Goal: Entertainment & Leisure: Consume media (video, audio)

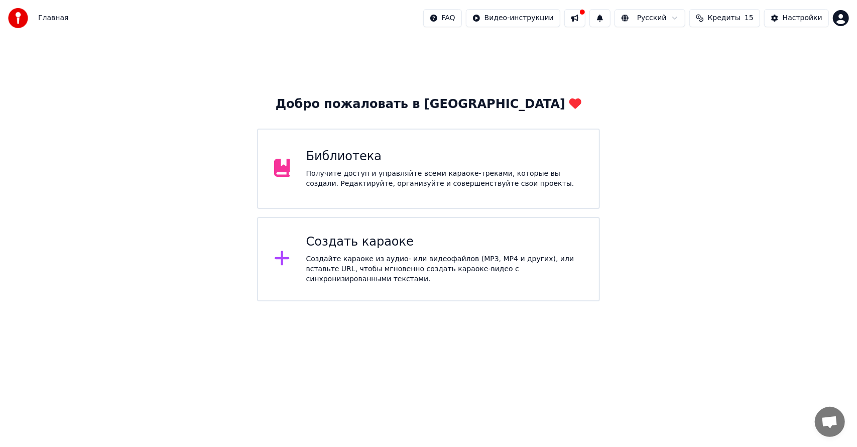
click at [335, 247] on div "Создать караоке" at bounding box center [444, 242] width 277 height 16
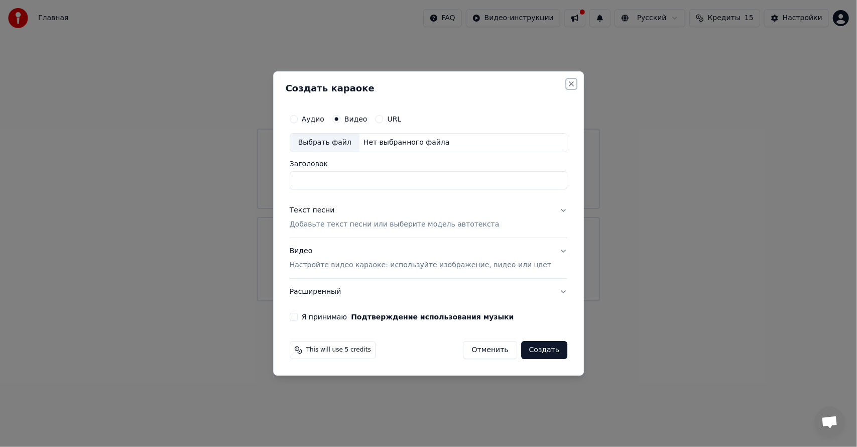
click at [567, 84] on button "Close" at bounding box center [571, 84] width 8 height 8
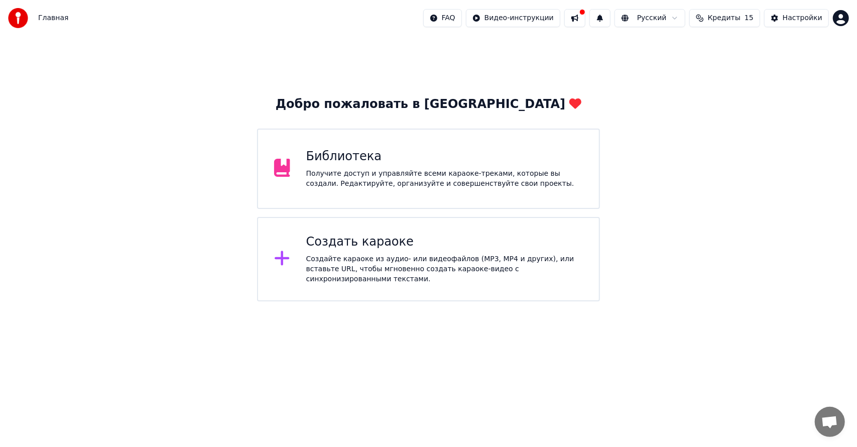
click at [392, 169] on div "Получите доступ и управляйте всеми караоке-треками, которые вы создали. Редакти…" at bounding box center [444, 179] width 277 height 20
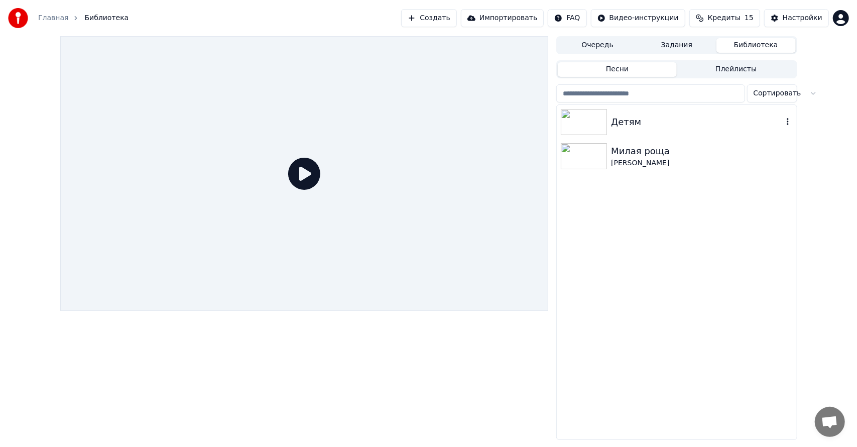
click at [605, 116] on img at bounding box center [584, 122] width 46 height 26
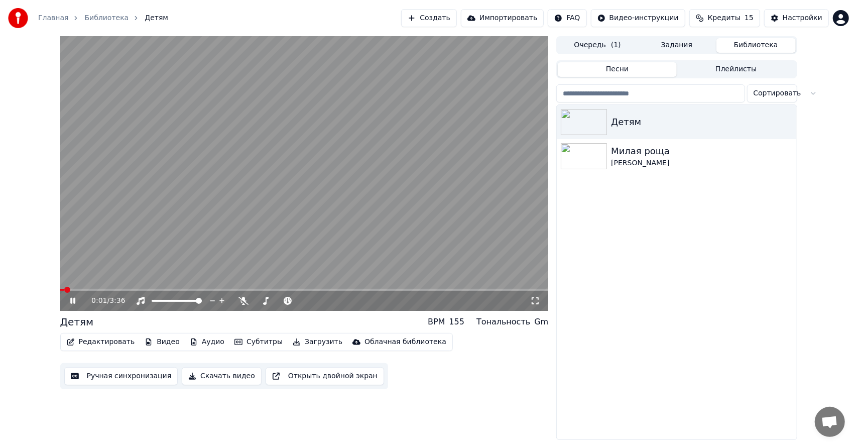
click at [69, 301] on icon at bounding box center [80, 301] width 24 height 8
click at [88, 290] on span at bounding box center [304, 290] width 489 height 2
click at [106, 289] on span at bounding box center [304, 290] width 489 height 2
click at [112, 289] on span at bounding box center [304, 290] width 489 height 2
click at [123, 290] on span at bounding box center [304, 290] width 489 height 2
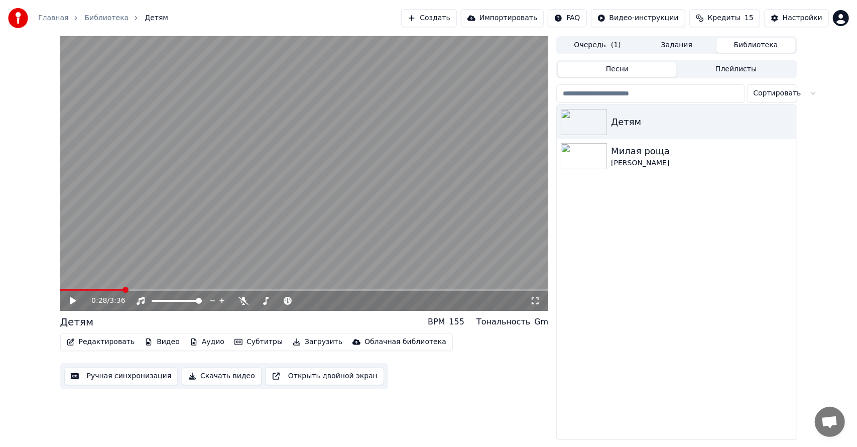
click at [134, 291] on div "0:28 / 3:36" at bounding box center [304, 301] width 489 height 20
click at [150, 291] on div "0:28 / 3:36" at bounding box center [304, 301] width 489 height 20
click at [145, 293] on div "0:28 / 3:36" at bounding box center [304, 301] width 489 height 20
click at [150, 288] on span at bounding box center [152, 290] width 6 height 6
click at [167, 287] on span at bounding box center [168, 290] width 6 height 6
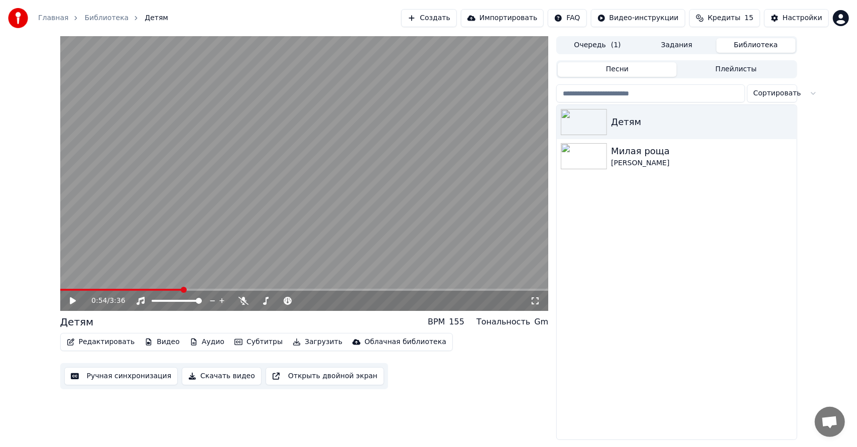
click at [182, 289] on span at bounding box center [304, 290] width 489 height 2
click at [191, 289] on span at bounding box center [304, 290] width 489 height 2
click at [205, 289] on span at bounding box center [304, 290] width 489 height 2
click at [211, 288] on span at bounding box center [208, 290] width 6 height 6
click at [242, 343] on button "Субтитры" at bounding box center [259, 342] width 56 height 14
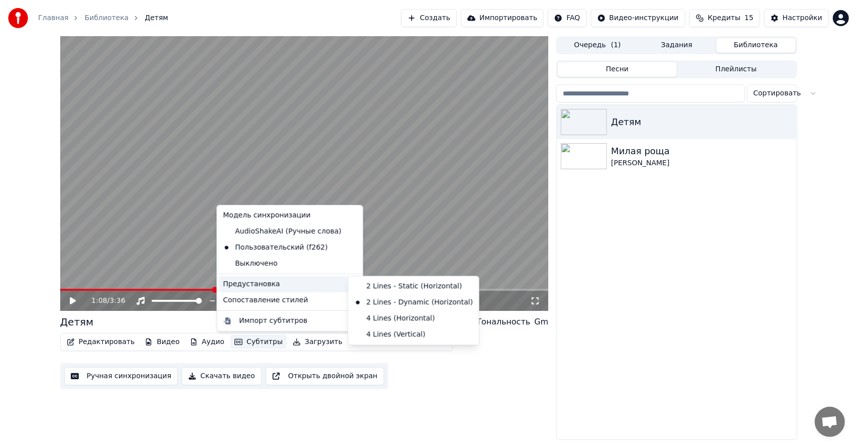
click at [646, 194] on div "Детям Милая роща [PERSON_NAME] Золотое Кольцо" at bounding box center [677, 272] width 240 height 334
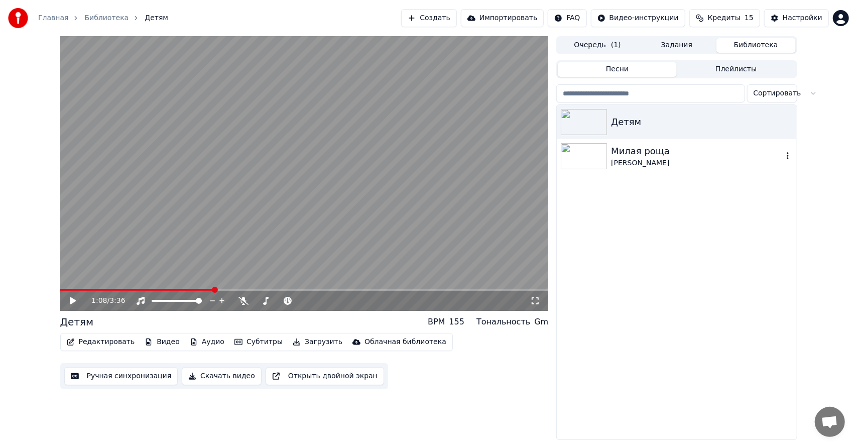
click at [642, 169] on div "Милая роща [PERSON_NAME]" at bounding box center [677, 156] width 240 height 34
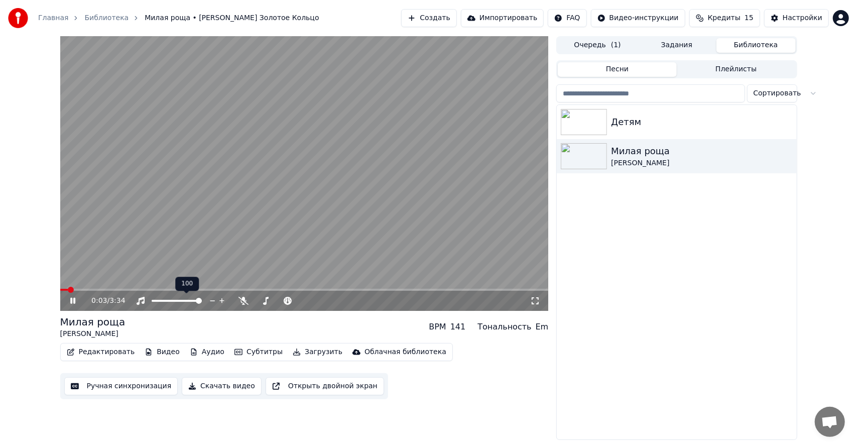
click at [172, 298] on div at bounding box center [186, 301] width 81 height 10
click at [221, 287] on video at bounding box center [304, 173] width 489 height 275
